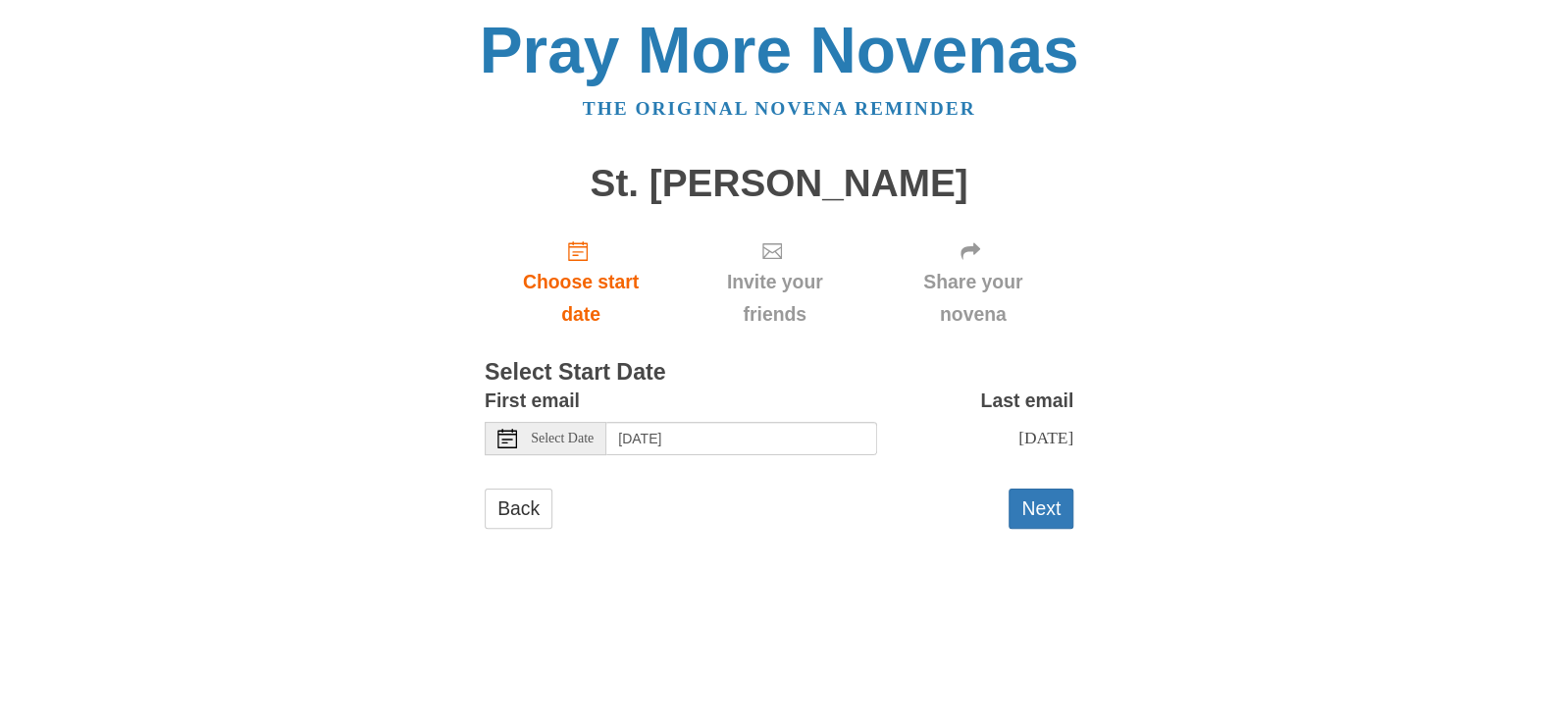
click at [555, 432] on span "Select Date" at bounding box center [562, 439] width 63 height 14
click at [1058, 520] on button "Next" at bounding box center [1041, 509] width 65 height 40
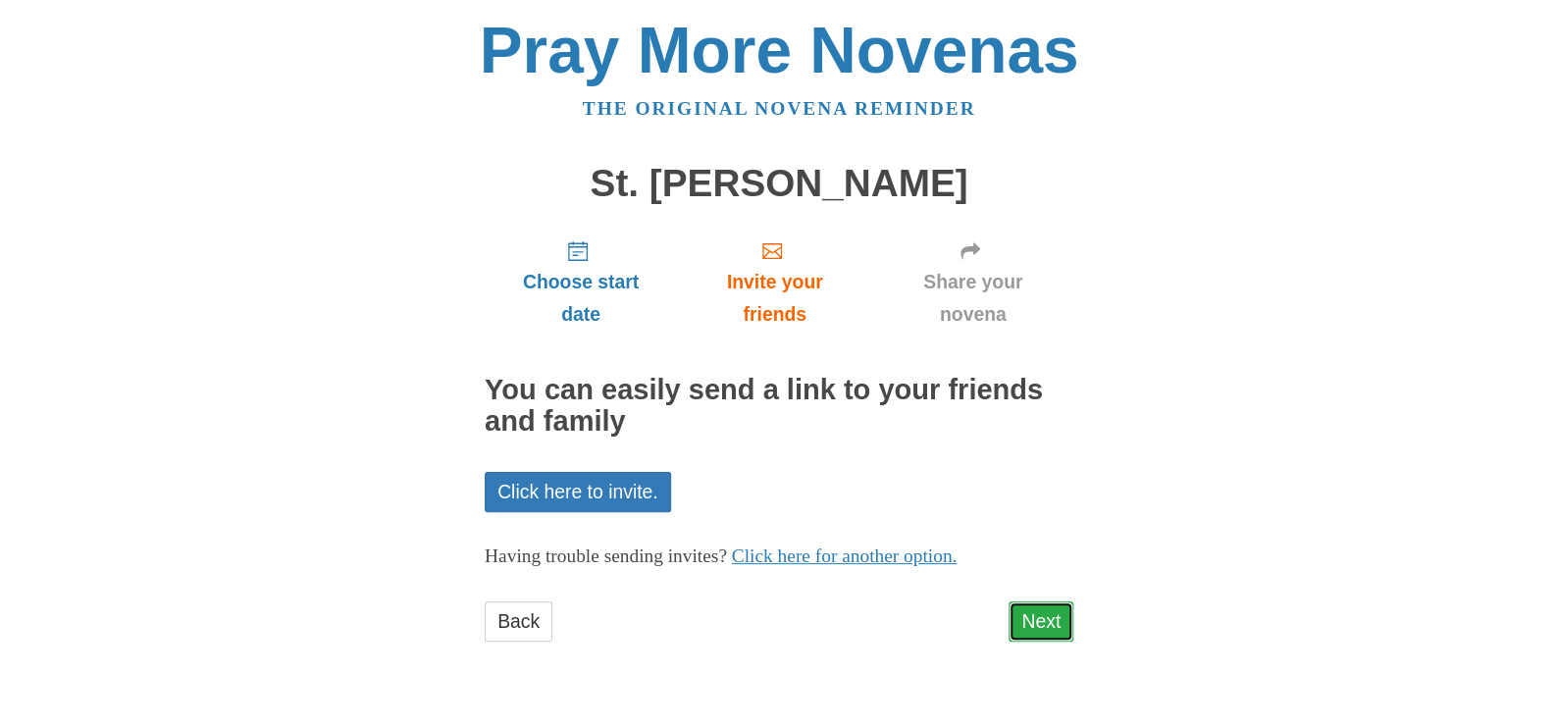
click at [1030, 614] on link "Next" at bounding box center [1041, 622] width 65 height 40
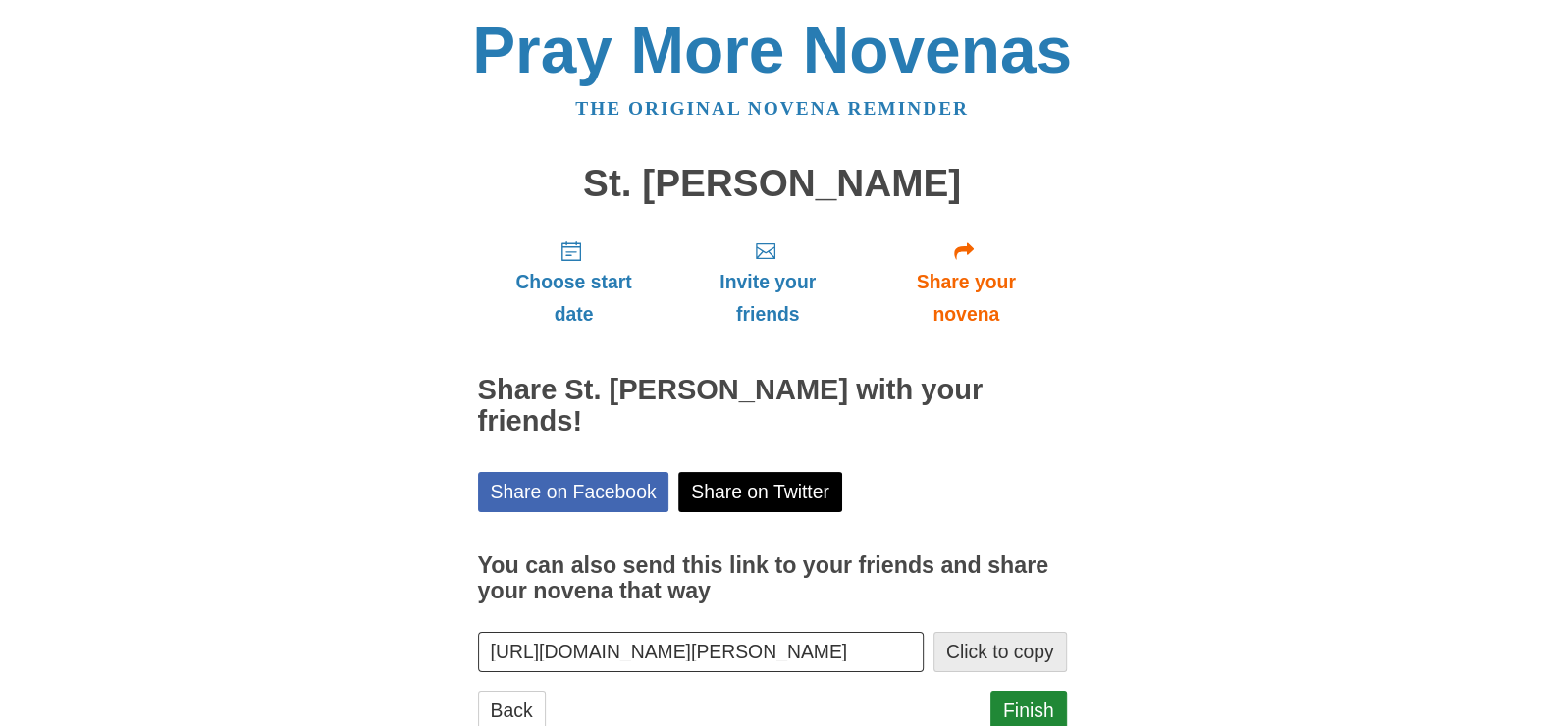
click at [977, 632] on button "Click to copy" at bounding box center [999, 652] width 133 height 40
click at [1030, 691] on link "Finish" at bounding box center [1028, 711] width 77 height 40
